Goal: Entertainment & Leisure: Consume media (video, audio)

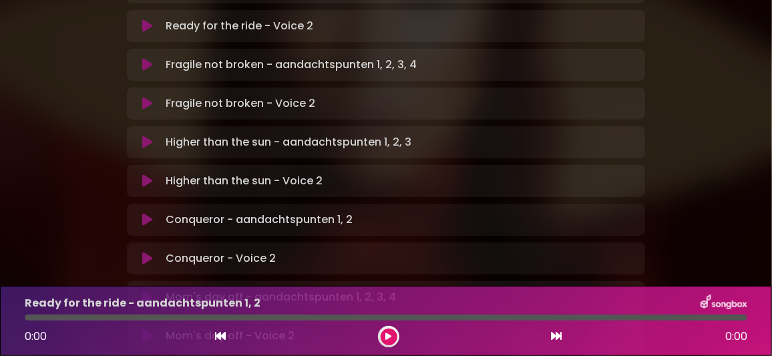
scroll to position [400, 0]
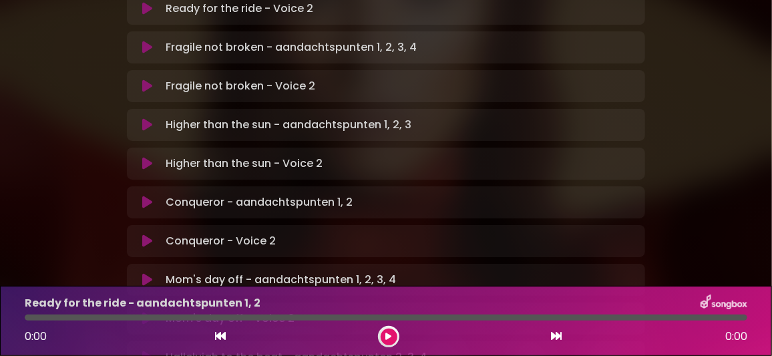
click at [151, 273] on icon at bounding box center [147, 279] width 10 height 13
click at [288, 352] on p "Hallelujah to the beat - aandachtspunten 2, 3, 4 Loading Track..." at bounding box center [296, 360] width 261 height 16
click at [148, 353] on icon at bounding box center [147, 359] width 10 height 13
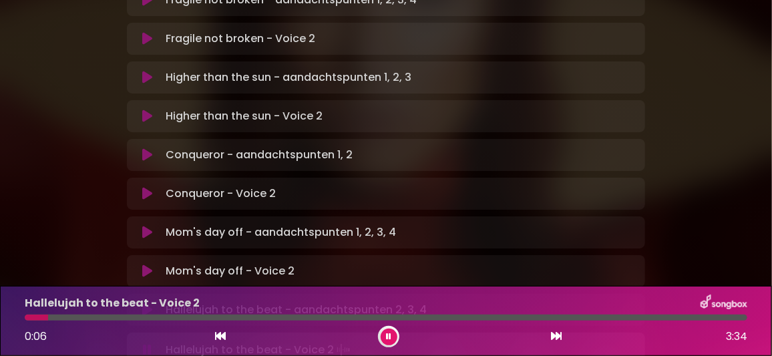
scroll to position [467, 0]
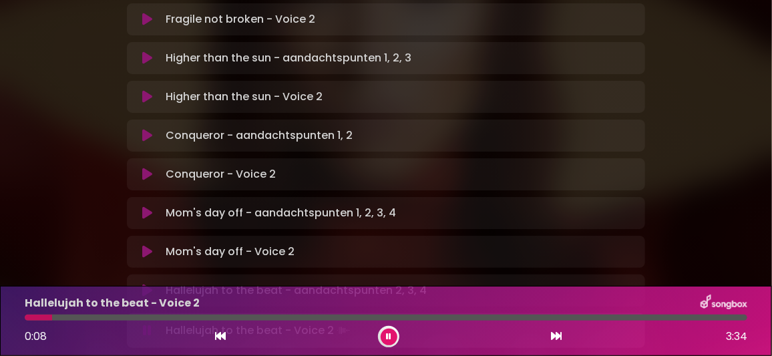
click at [87, 316] on div at bounding box center [73, 318] width 96 height 6
click at [72, 317] on div at bounding box center [386, 318] width 723 height 6
click at [65, 319] on div at bounding box center [58, 318] width 67 height 6
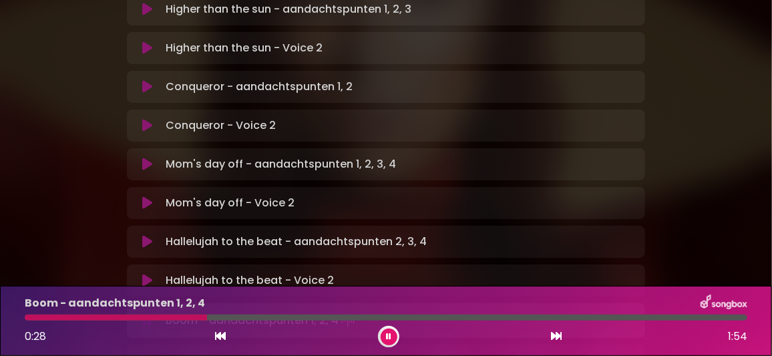
scroll to position [601, 0]
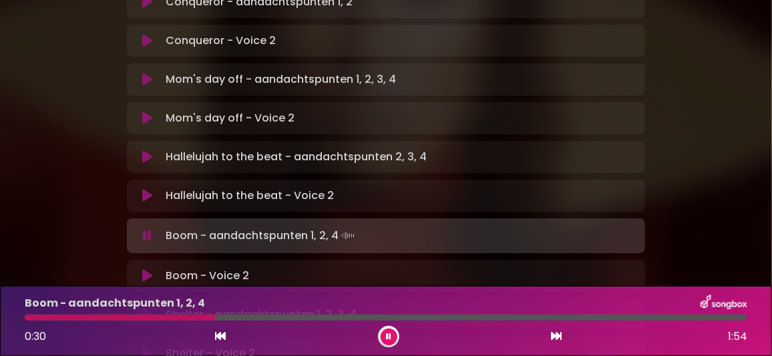
click at [146, 308] on icon at bounding box center [147, 314] width 10 height 13
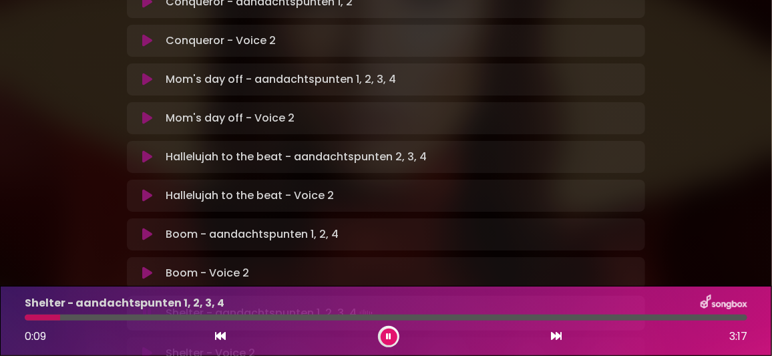
click at [221, 337] on div "Shelter - Voice 2 Loading Track... Name" at bounding box center [386, 353] width 519 height 32
click at [389, 335] on icon at bounding box center [388, 337] width 5 height 8
